Goal: Transaction & Acquisition: Subscribe to service/newsletter

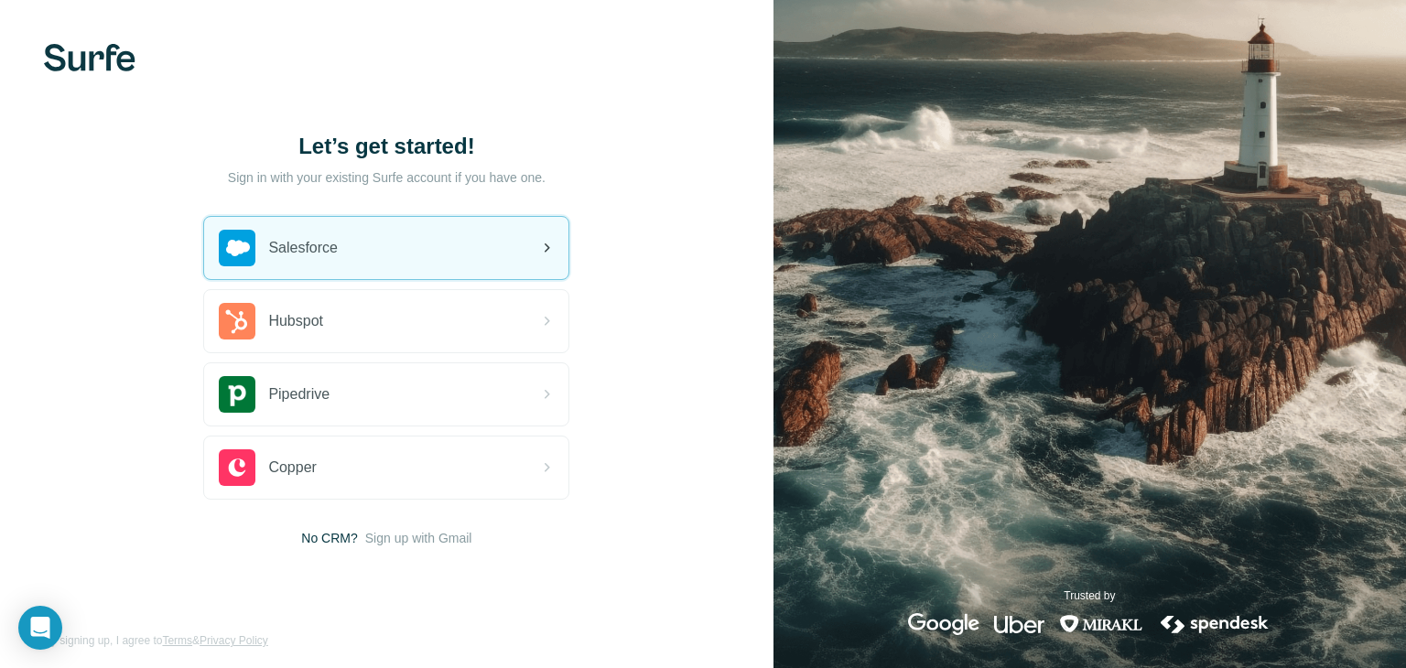
click at [436, 242] on div "Salesforce" at bounding box center [386, 248] width 364 height 62
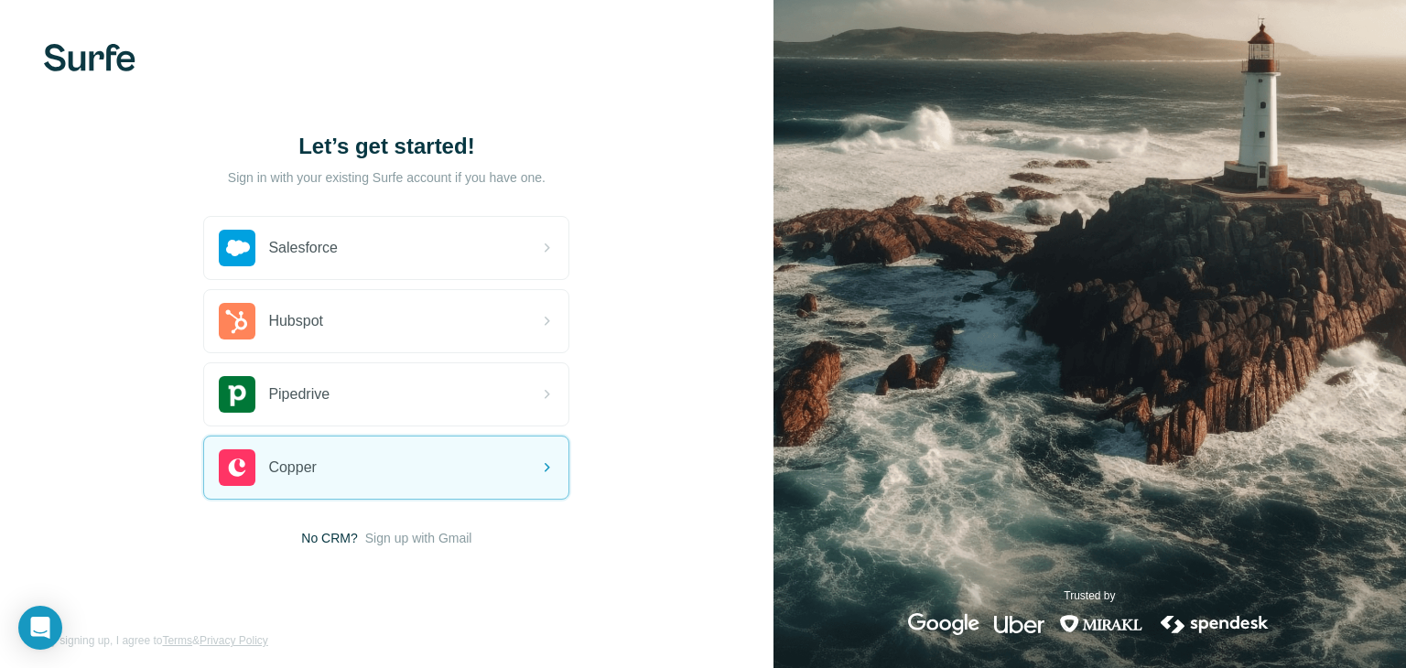
click at [384, 531] on span "Sign up with Gmail" at bounding box center [418, 538] width 107 height 18
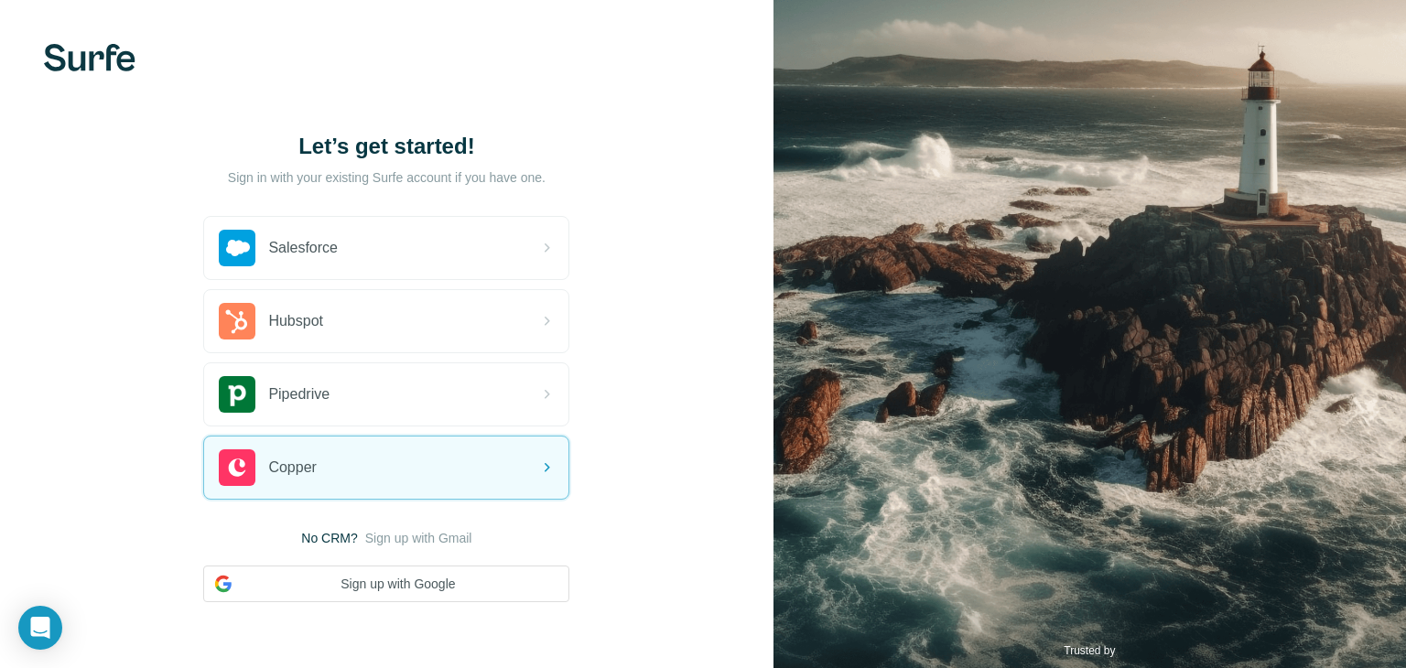
click at [384, 602] on div "Let’s get started! Sign in with your existing Surfe account if you have one. Sa…" at bounding box center [387, 367] width 774 height 734
click at [390, 589] on button "Sign up with Google" at bounding box center [386, 584] width 366 height 37
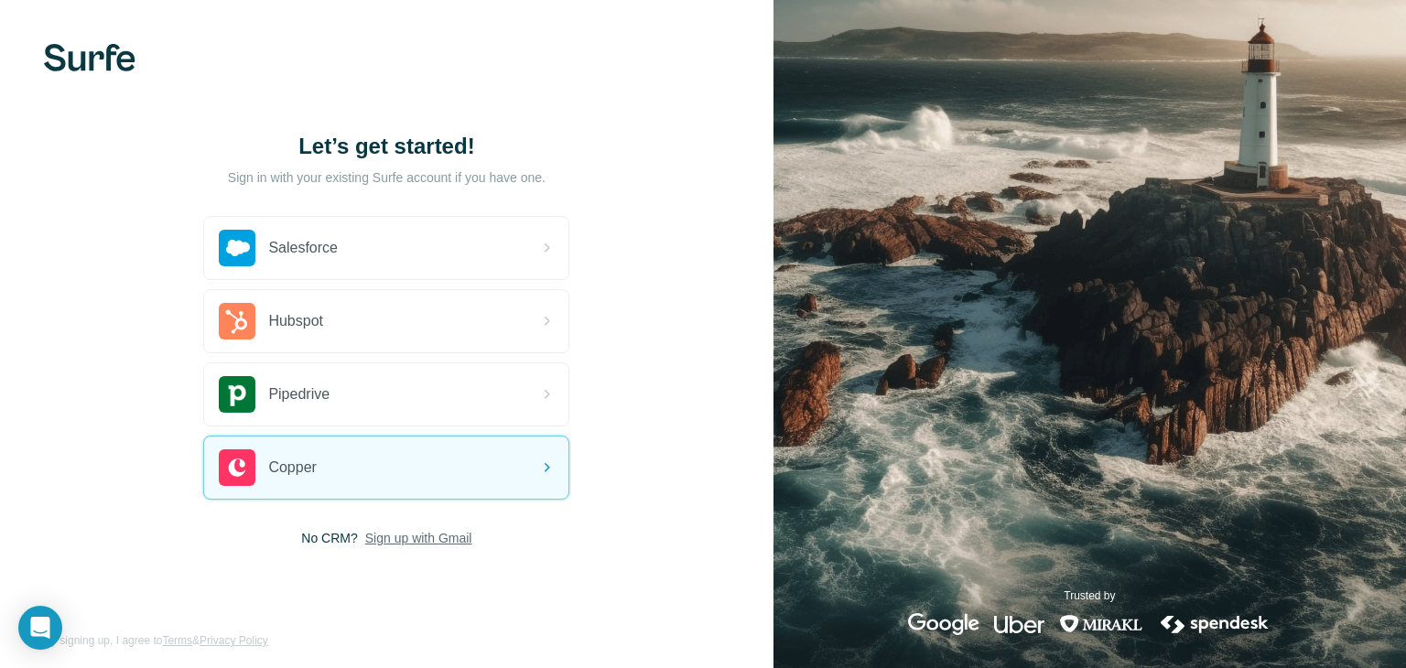
click at [416, 542] on span "Sign up with Gmail" at bounding box center [418, 538] width 107 height 18
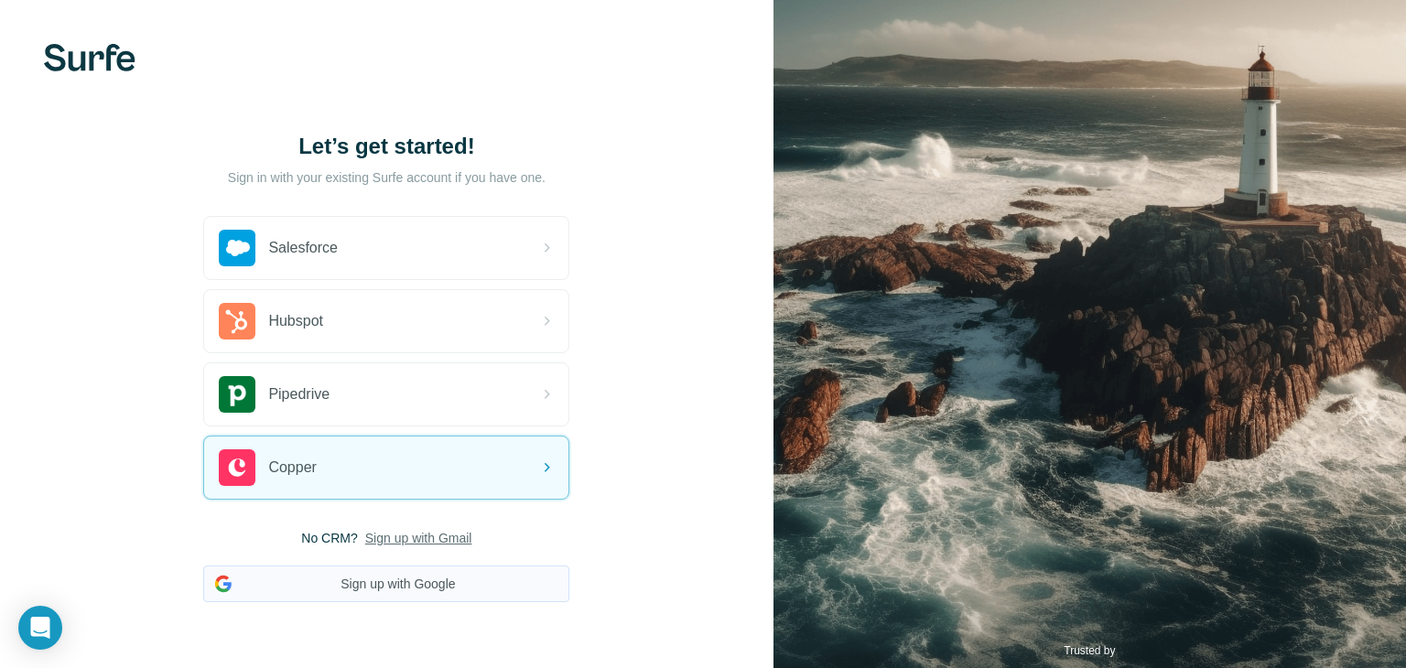
click at [411, 572] on button "Sign up with Google" at bounding box center [386, 584] width 366 height 37
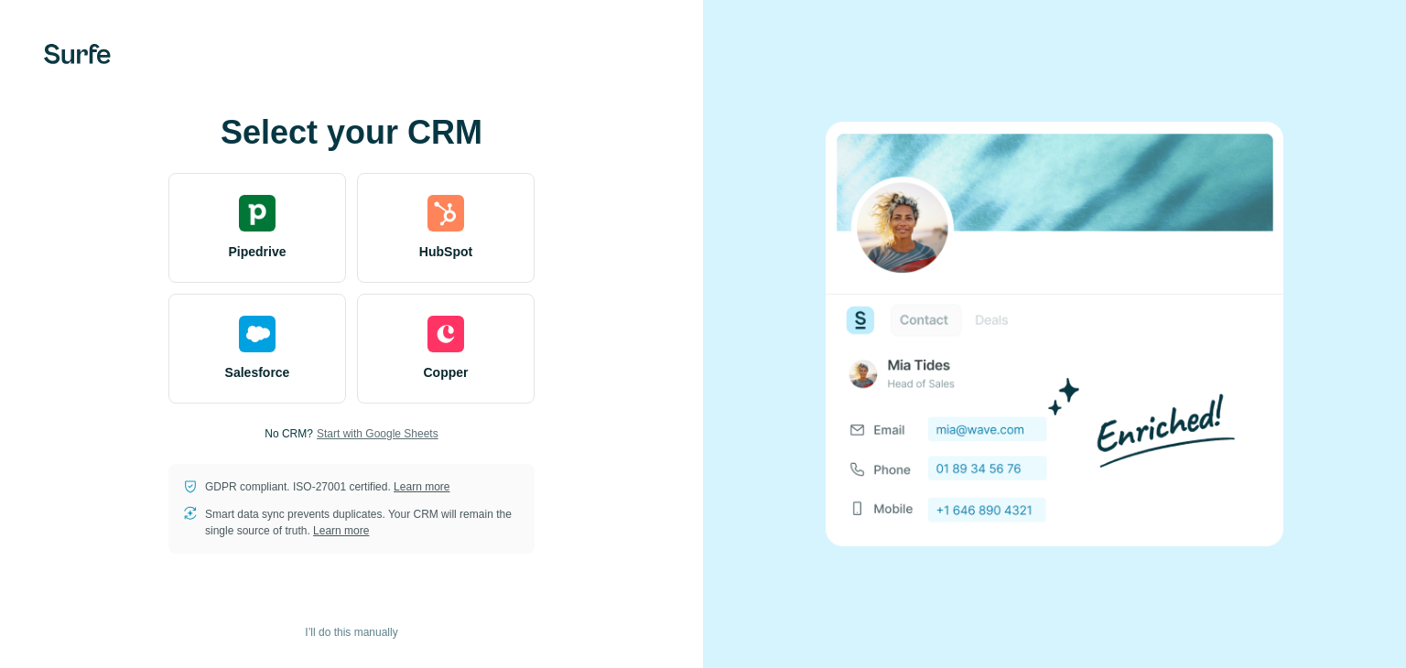
click at [403, 439] on span "Start with Google Sheets" at bounding box center [378, 434] width 122 height 16
